Goal: Task Accomplishment & Management: Use online tool/utility

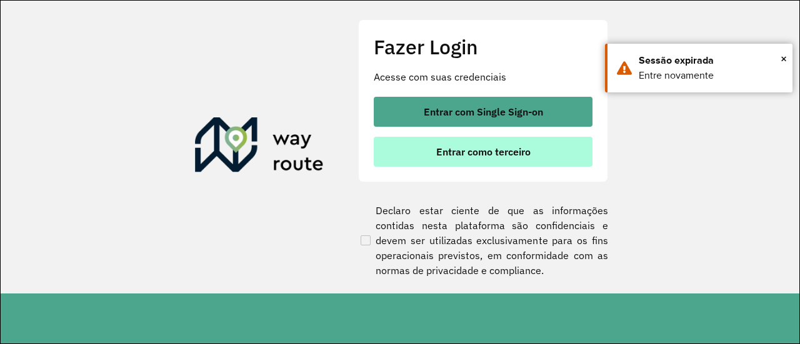
click at [489, 149] on span "Entrar como terceiro" at bounding box center [483, 152] width 94 height 10
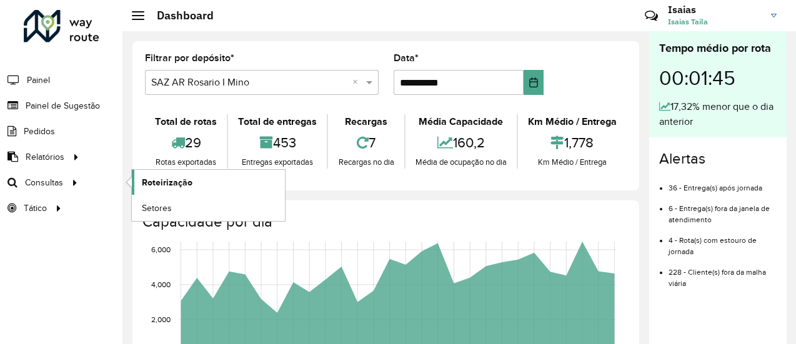
click at [172, 183] on span "Roteirização" at bounding box center [167, 182] width 51 height 13
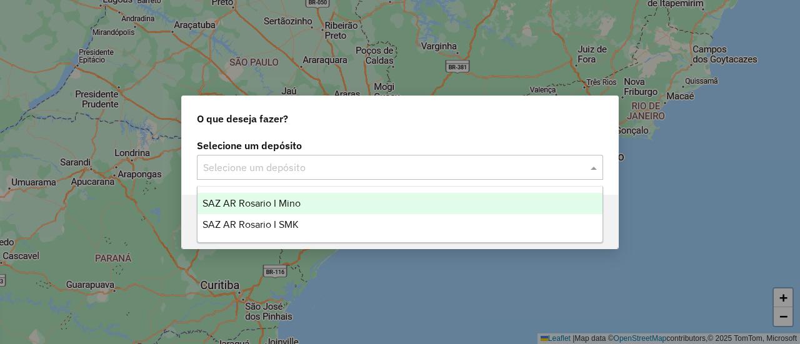
click at [595, 168] on span at bounding box center [595, 167] width 16 height 15
click at [277, 201] on span "SAZ AR Rosario I Mino" at bounding box center [251, 203] width 98 height 11
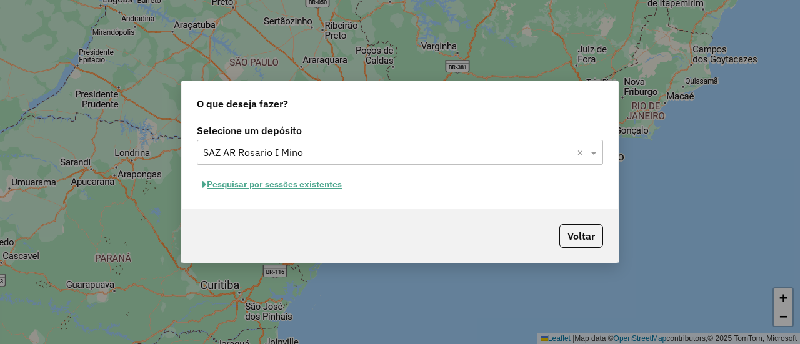
click at [315, 183] on button "Pesquisar por sessões existentes" at bounding box center [272, 184] width 151 height 19
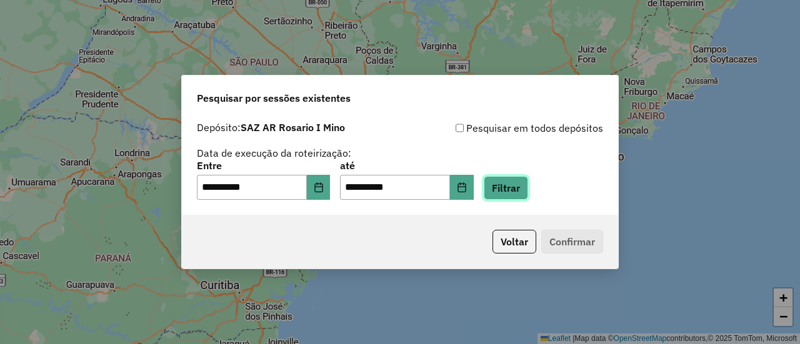
click at [528, 190] on button "Filtrar" at bounding box center [505, 188] width 44 height 24
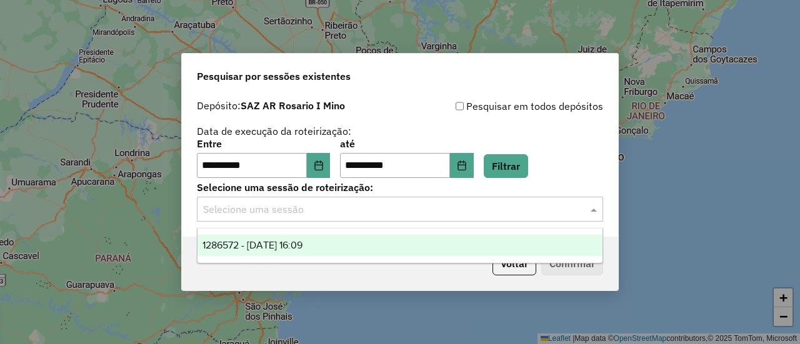
click at [593, 208] on span at bounding box center [595, 209] width 16 height 15
click at [334, 245] on div "1286572 - 02/10/2025 16:09" at bounding box center [399, 245] width 405 height 21
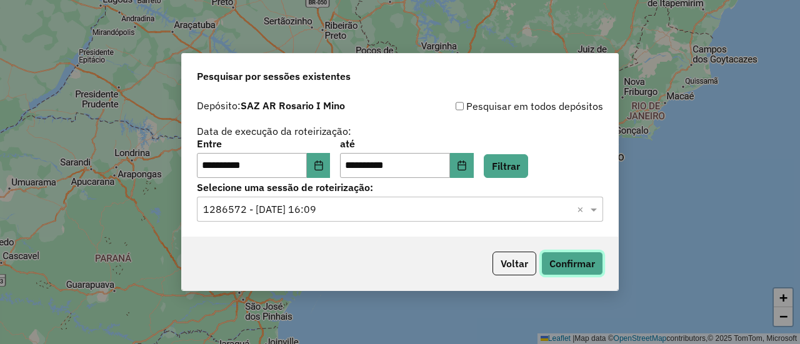
click at [581, 265] on button "Confirmar" at bounding box center [572, 264] width 62 height 24
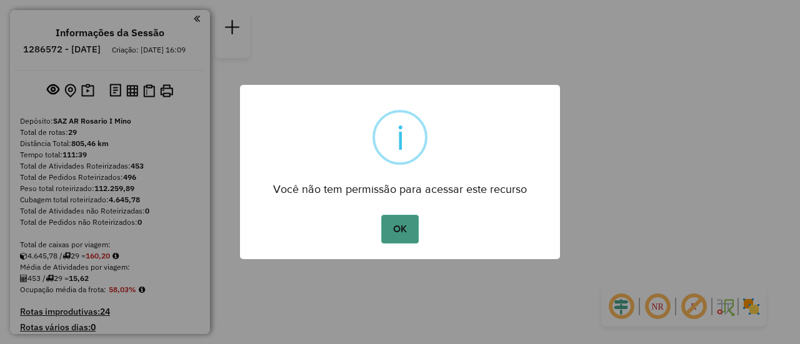
click at [397, 232] on button "OK" at bounding box center [399, 229] width 37 height 29
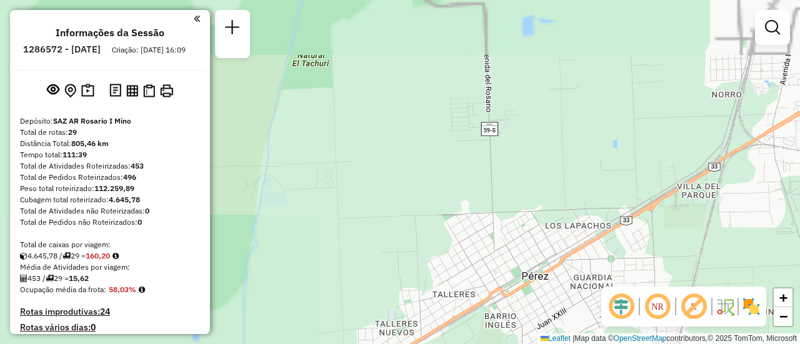
drag, startPoint x: 471, startPoint y: 77, endPoint x: 397, endPoint y: 154, distance: 106.9
click at [354, 184] on div "Janela de atendimento Grade de atendimento Capacidade Transportadoras Veículos …" at bounding box center [400, 172] width 800 height 344
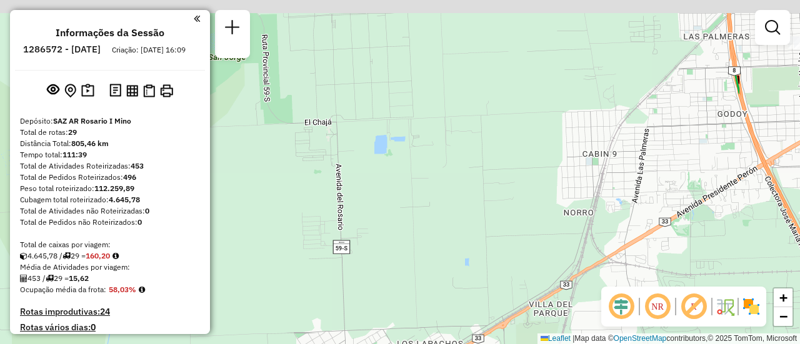
drag, startPoint x: 597, startPoint y: 68, endPoint x: 352, endPoint y: 240, distance: 299.5
click at [330, 260] on div "Janela de atendimento Grade de atendimento Capacidade Transportadoras Veículos …" at bounding box center [400, 172] width 800 height 344
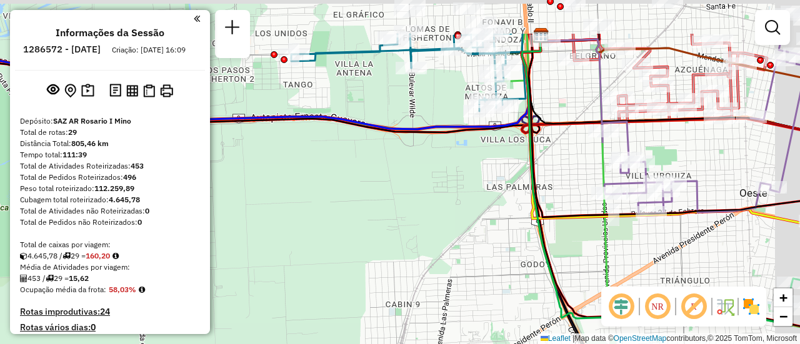
drag, startPoint x: 610, startPoint y: 91, endPoint x: 407, endPoint y: 242, distance: 252.6
click at [528, 217] on icon at bounding box center [668, 126] width 281 height 184
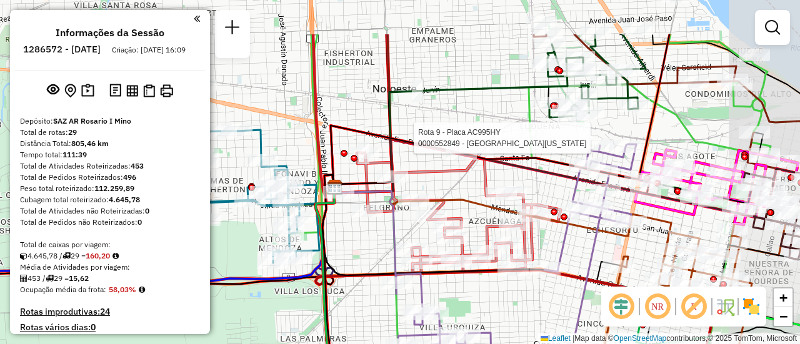
drag, startPoint x: 560, startPoint y: 132, endPoint x: 432, endPoint y: 184, distance: 137.9
click at [516, 144] on div at bounding box center [531, 138] width 31 height 12
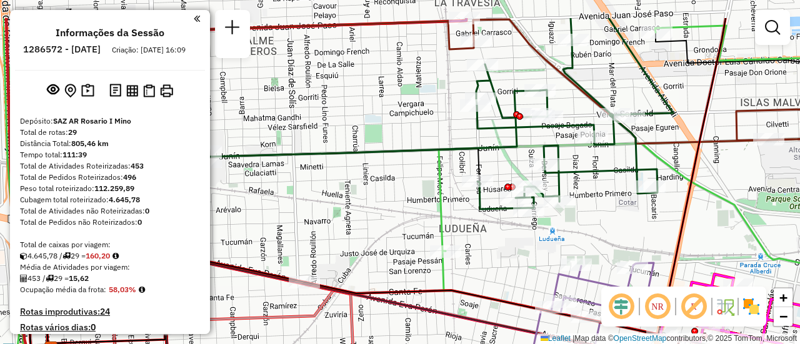
drag, startPoint x: 313, startPoint y: 125, endPoint x: 396, endPoint y: 177, distance: 98.3
click at [396, 177] on div "Janela de atendimento Grade de atendimento Capacidade Transportadoras Veículos …" at bounding box center [400, 172] width 800 height 344
select select "**********"
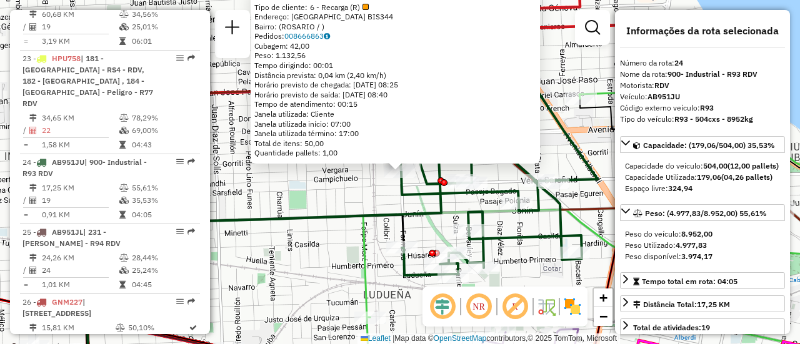
scroll to position [2211, 0]
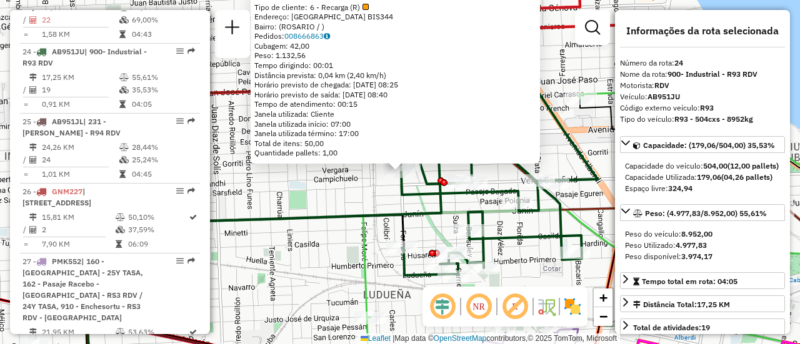
click at [355, 197] on div "0000316677 - AGUILAR NEST Tipo de cliente: 6 - Recarga (R) Endereço: FORMOSA BI…" at bounding box center [400, 172] width 800 height 344
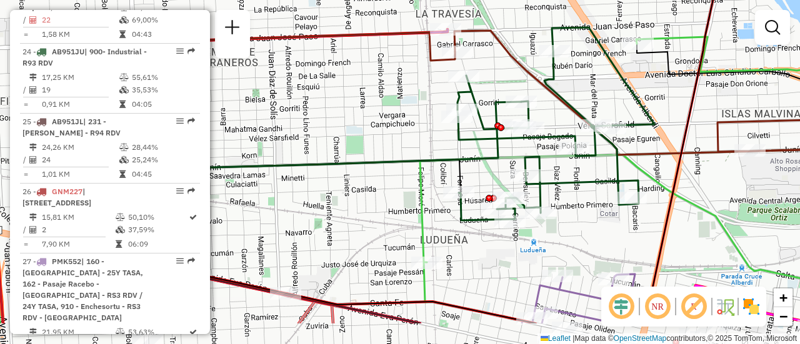
drag, startPoint x: 546, startPoint y: 129, endPoint x: 603, endPoint y: 74, distance: 79.1
click at [603, 74] on div "Janela de atendimento Grade de atendimento Capacidade Transportadoras Veículos …" at bounding box center [400, 172] width 800 height 344
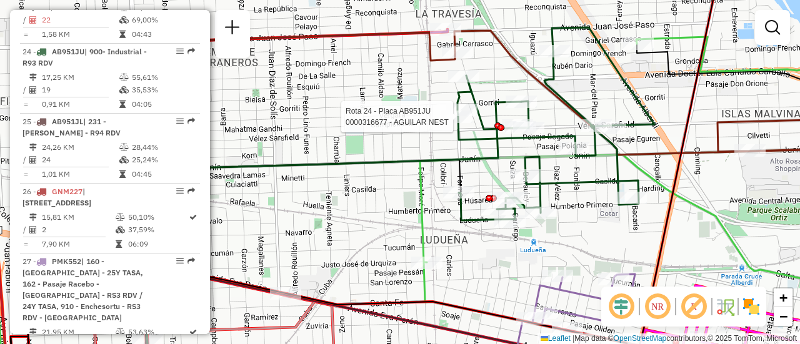
select select "**********"
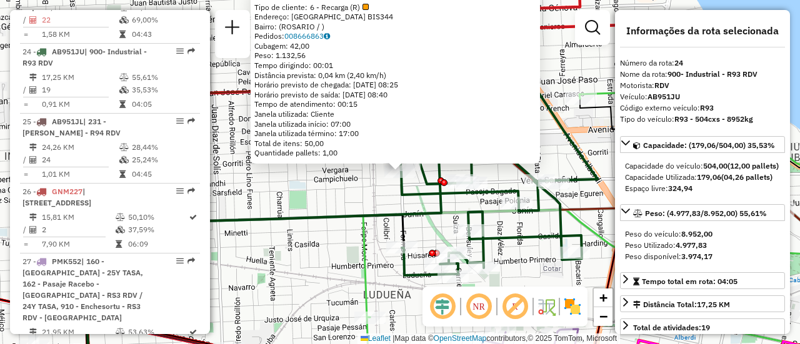
click at [360, 204] on div "0000316677 - AGUILAR NEST Tipo de cliente: 6 - Recarga (R) Endereço: FORMOSA BI…" at bounding box center [400, 172] width 800 height 344
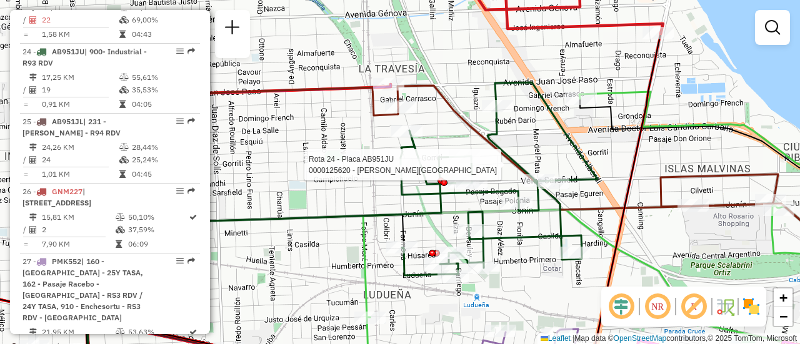
select select "**********"
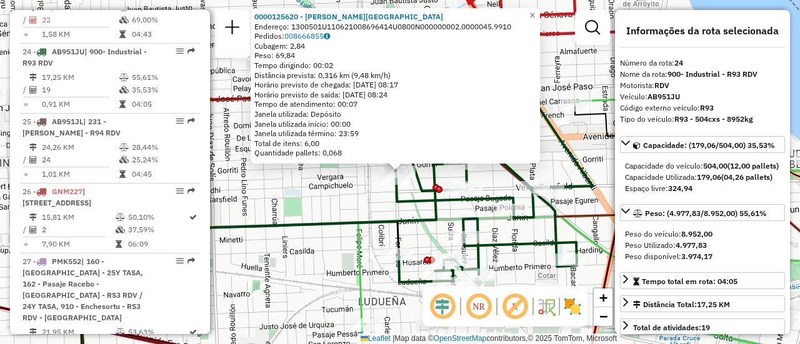
click at [355, 201] on div "0000125620 - RIOS ELBA Endereço: 1300501U110621008696414U0800N000000002.0000045…" at bounding box center [400, 172] width 800 height 344
